Goal: Task Accomplishment & Management: Manage account settings

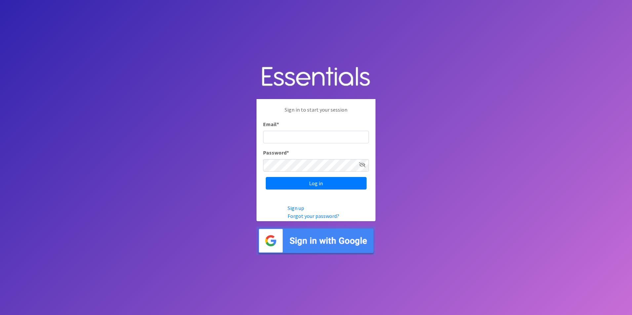
type input "lily@milwaukeediapermission.org"
click at [324, 180] on input "Log in" at bounding box center [316, 183] width 101 height 13
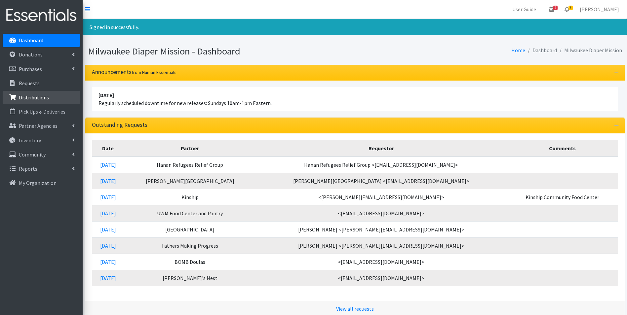
click at [42, 100] on p "Distributions" at bounding box center [34, 97] width 30 height 7
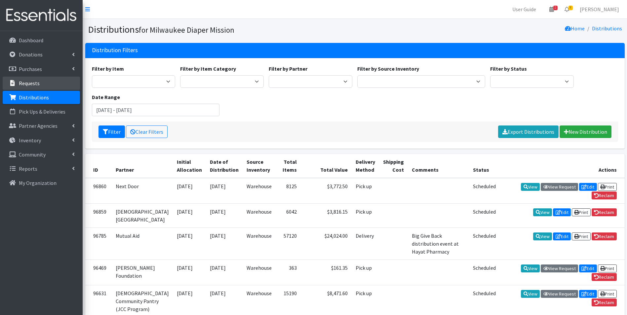
click at [28, 82] on p "Requests" at bounding box center [29, 83] width 21 height 7
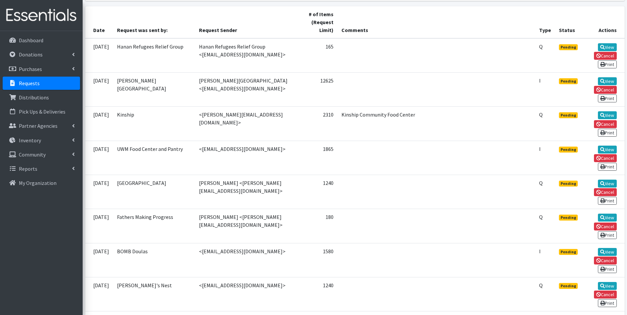
scroll to position [165, 0]
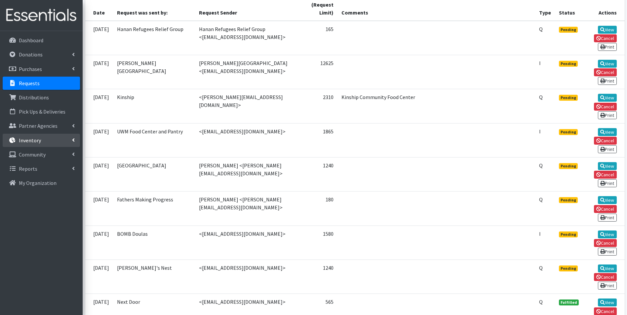
click at [25, 138] on p "Inventory" at bounding box center [30, 140] width 22 height 7
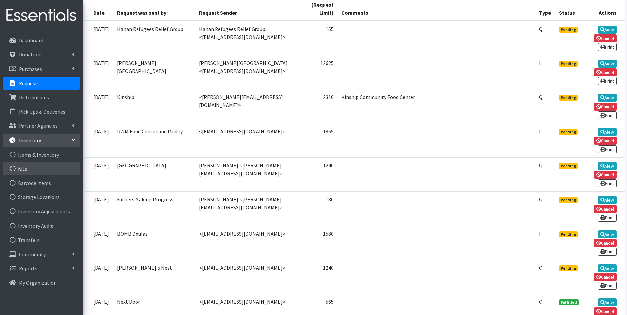
click at [27, 169] on link "Kits" at bounding box center [41, 168] width 77 height 13
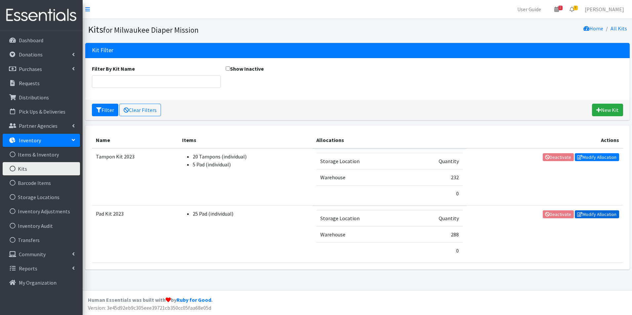
click at [582, 216] on link "Modify Allocation" at bounding box center [597, 215] width 44 height 8
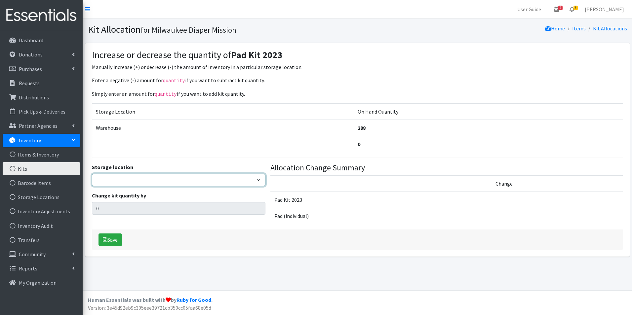
drag, startPoint x: 143, startPoint y: 183, endPoint x: 140, endPoint y: 185, distance: 3.5
click at [143, 183] on select "Warehouse" at bounding box center [179, 180] width 174 height 13
select select "126"
click at [92, 174] on select "Warehouse" at bounding box center [179, 180] width 174 height 13
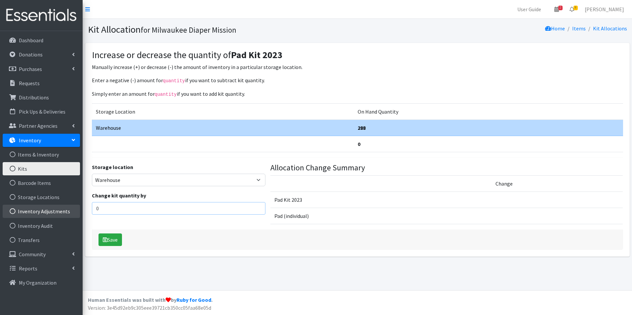
drag, startPoint x: 128, startPoint y: 207, endPoint x: 67, endPoint y: 208, distance: 60.5
click at [67, 208] on div "User Guide 2 2 Pick-ups remaining this week View Calendar 8 8 Requests 0 Partne…" at bounding box center [316, 145] width 632 height 291
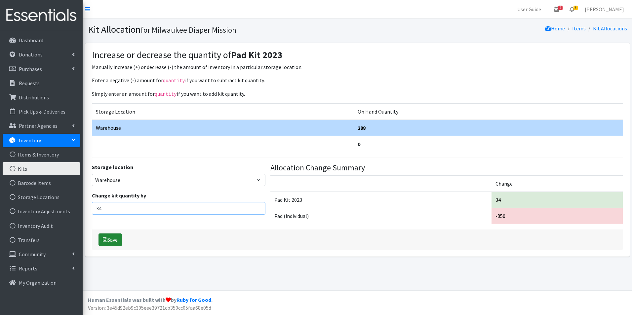
type input "34"
click at [109, 237] on button "Save" at bounding box center [110, 240] width 23 height 13
